Goal: Task Accomplishment & Management: Use online tool/utility

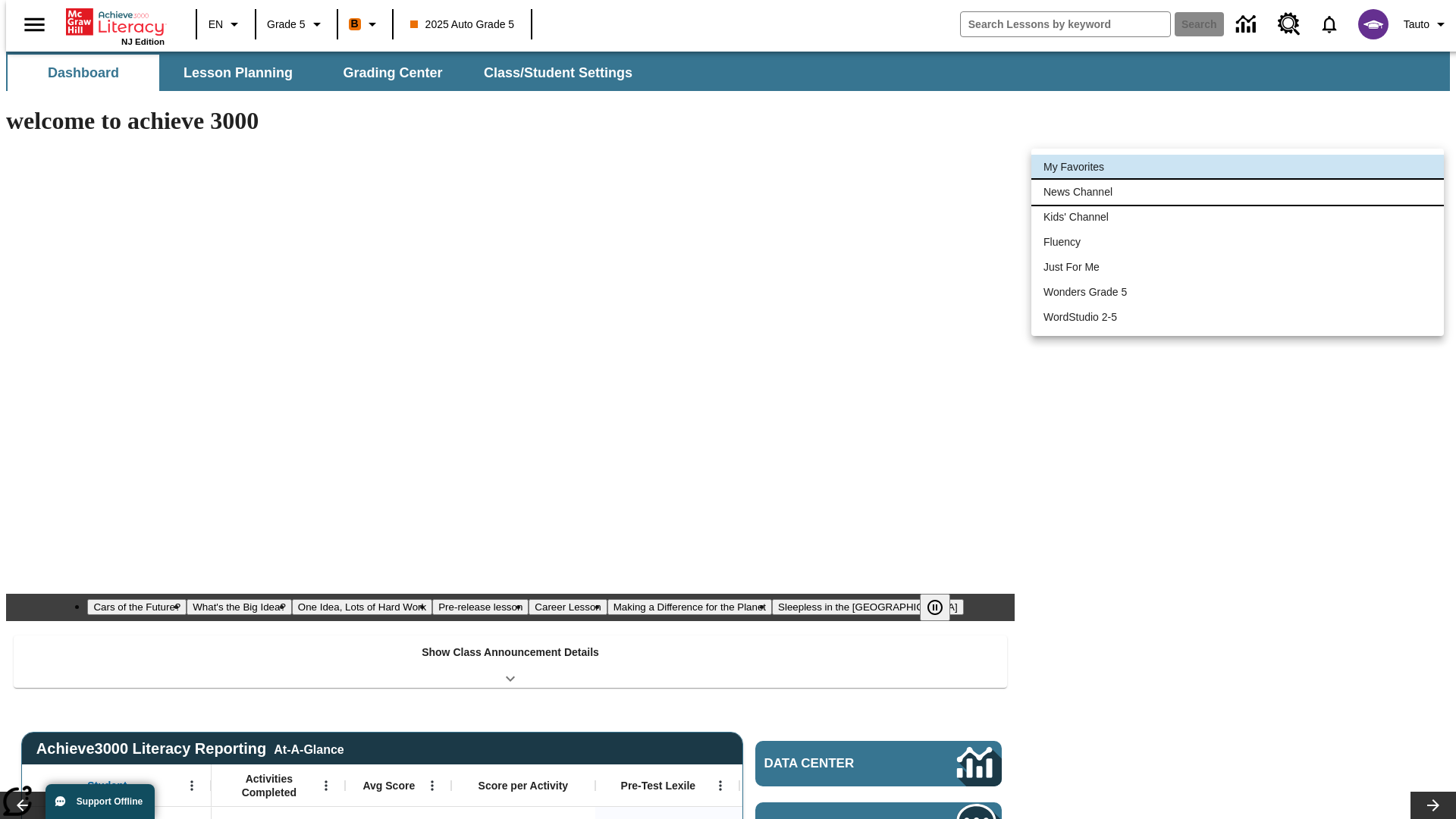
click at [1238, 192] on li "News Channel" at bounding box center [1237, 192] width 413 height 25
type input "120"
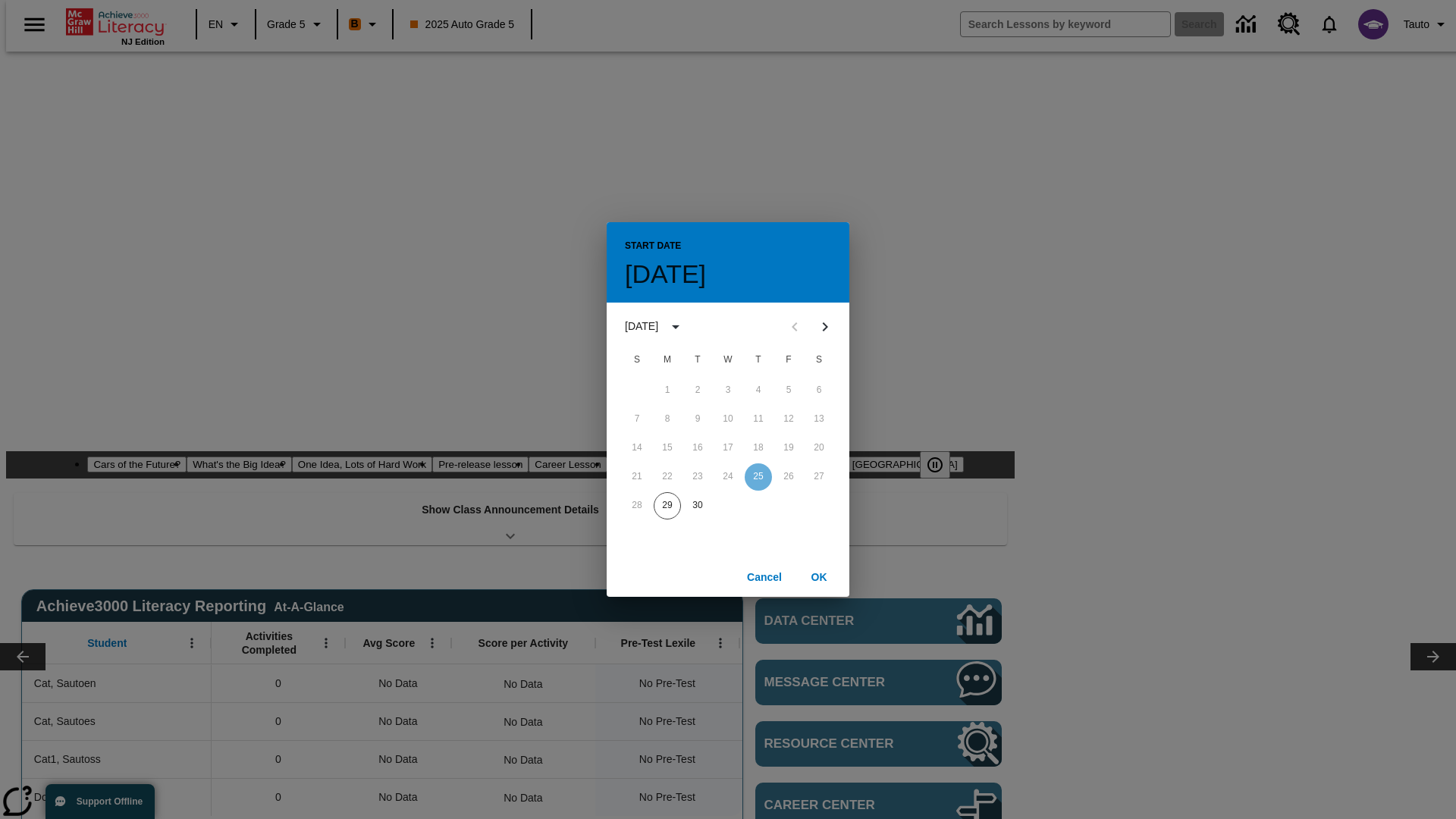
scroll to position [0, 0]
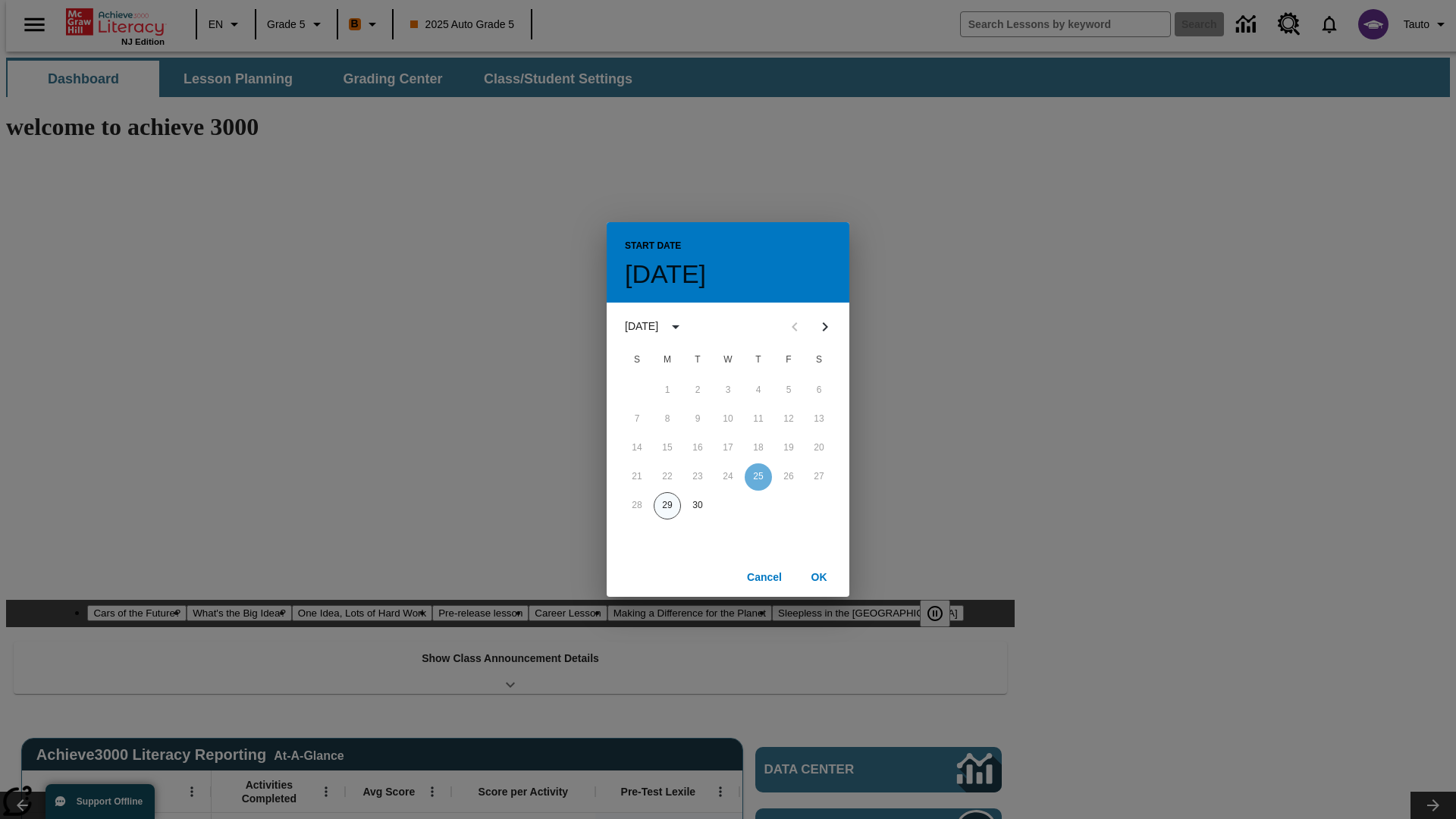
click at [667, 505] on button "29" at bounding box center [667, 506] width 27 height 27
click at [819, 576] on button "OK" at bounding box center [819, 578] width 48 height 28
